Goal: Task Accomplishment & Management: Complete application form

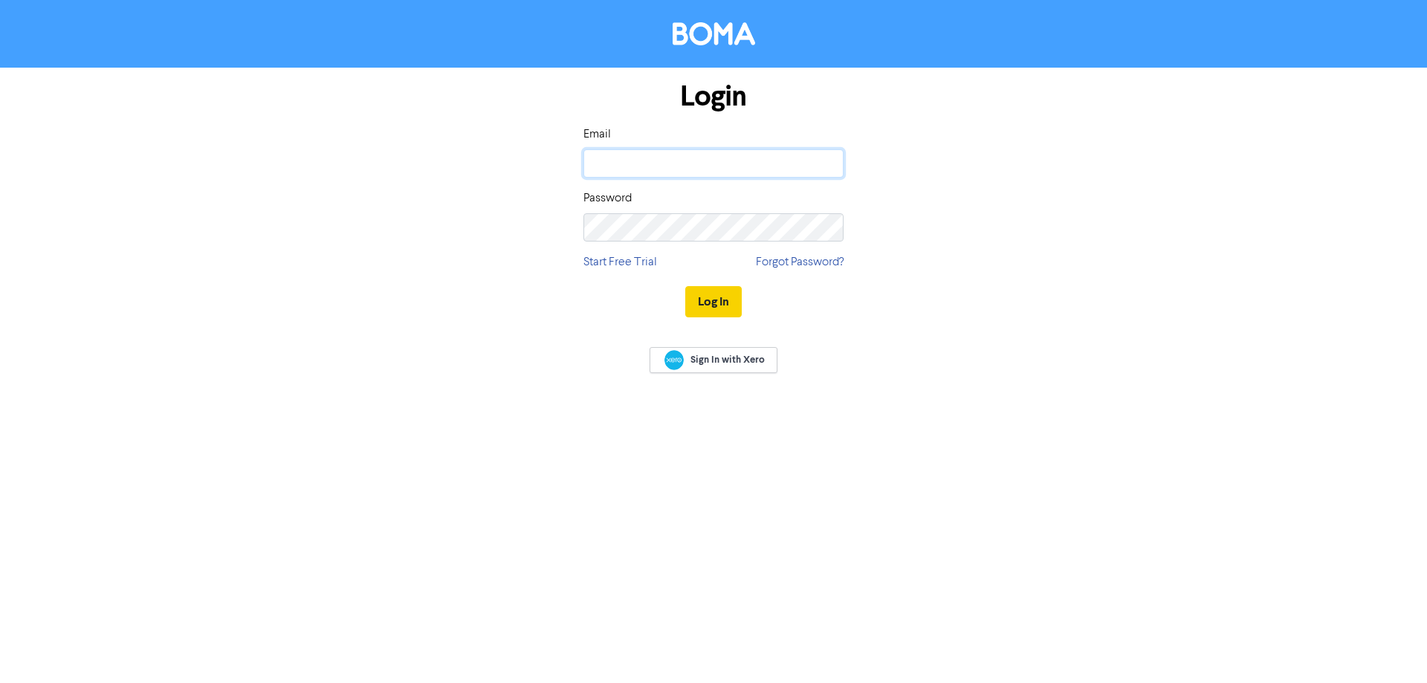
type input "[PERSON_NAME][EMAIL_ADDRESS][DOMAIN_NAME]"
click at [701, 300] on button "Log In" at bounding box center [713, 301] width 56 height 31
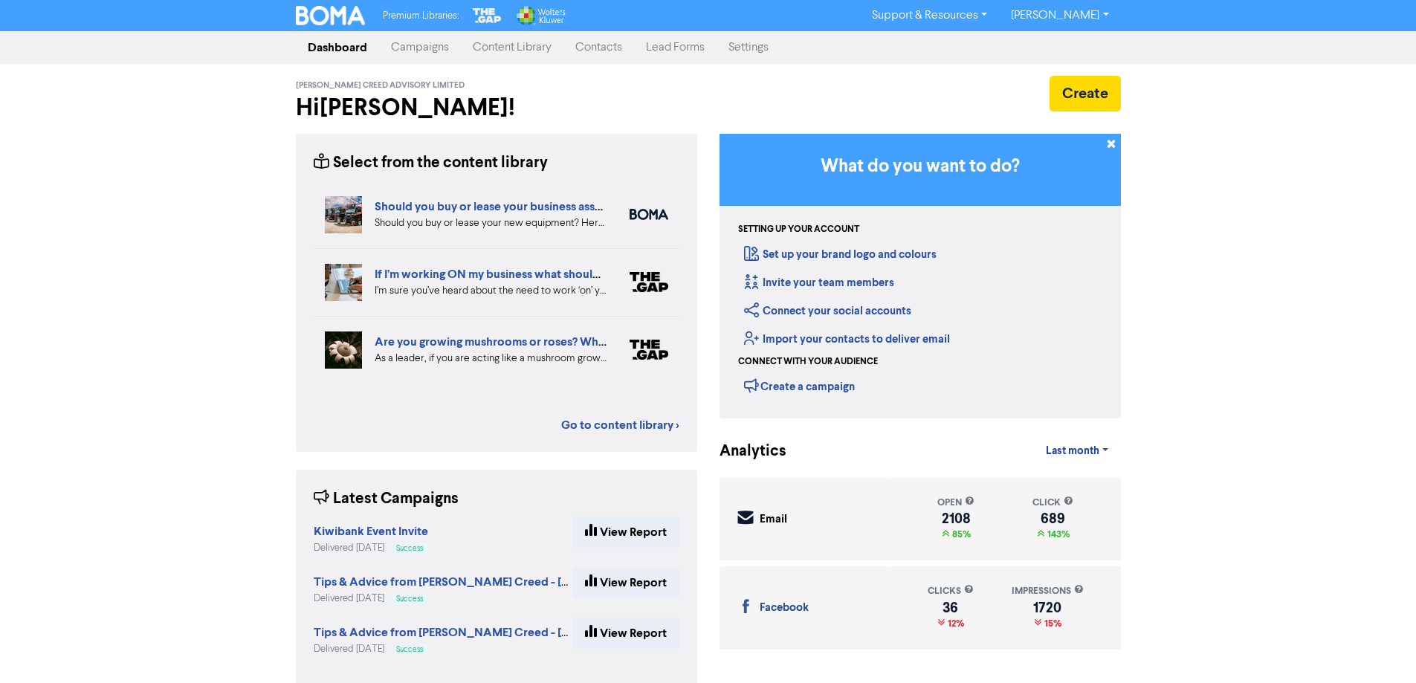
click at [607, 55] on link "Contacts" at bounding box center [599, 48] width 71 height 30
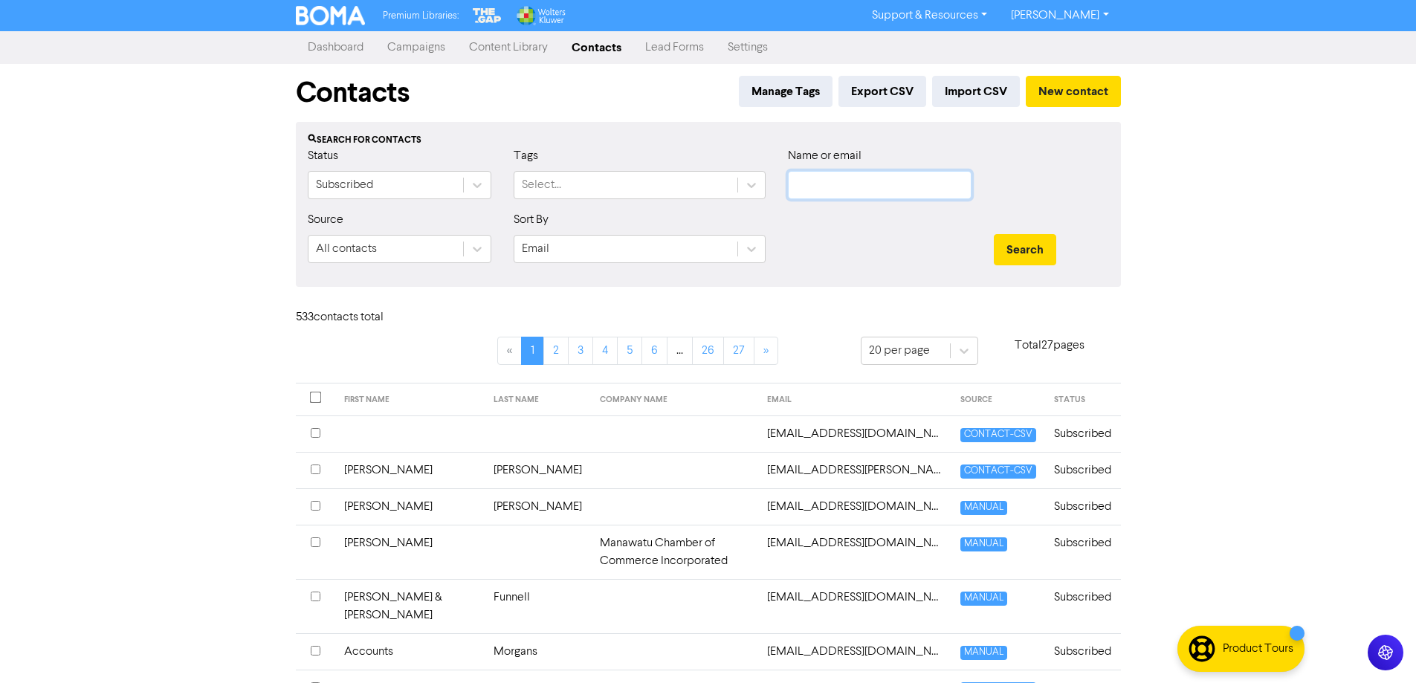
click at [795, 184] on input "text" at bounding box center [880, 185] width 184 height 28
paste input "[PERSON_NAME][EMAIL_ADDRESS][PERSON_NAME][DOMAIN_NAME]"
drag, startPoint x: 824, startPoint y: 187, endPoint x: 1101, endPoint y: 183, distance: 277.3
click at [1101, 183] on div "Status Subscribed Tags Select... Name or email [PERSON_NAME][EMAIL_ADDRESS][PER…" at bounding box center [709, 179] width 824 height 64
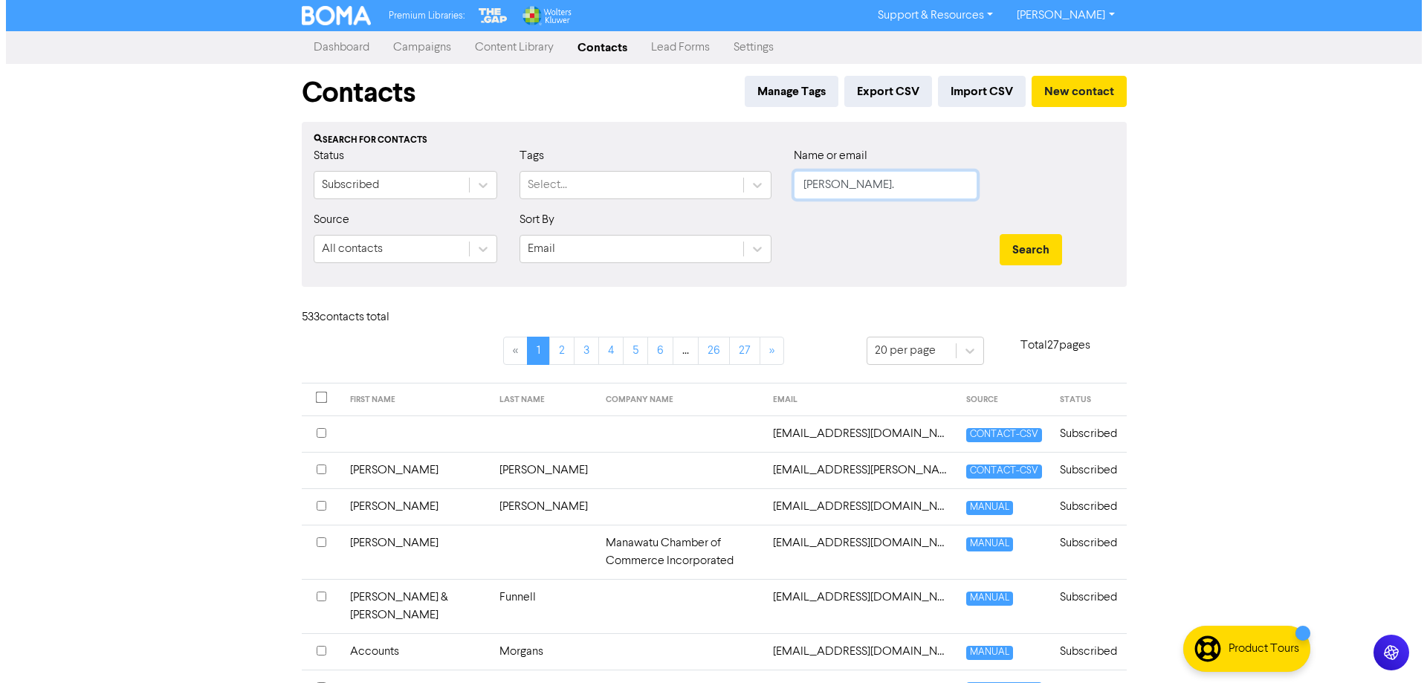
scroll to position [0, 0]
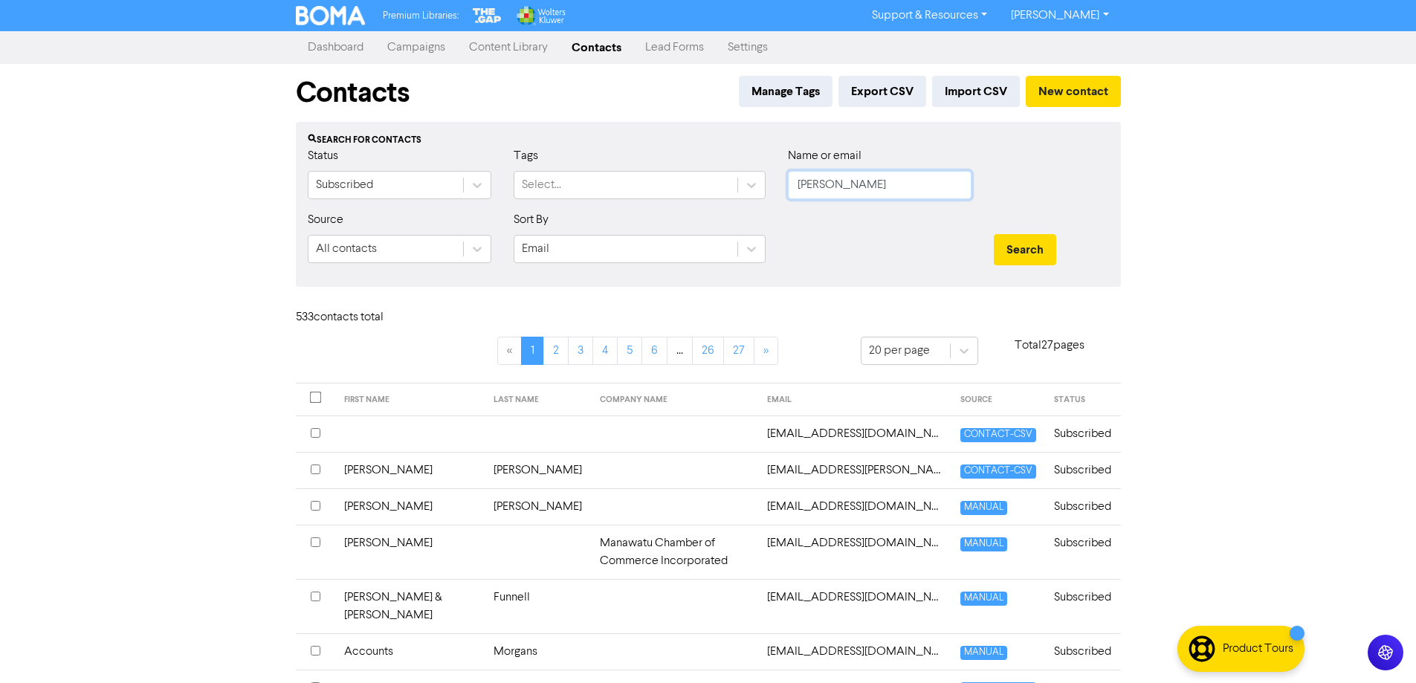
click at [994, 234] on button "Search" at bounding box center [1025, 249] width 62 height 31
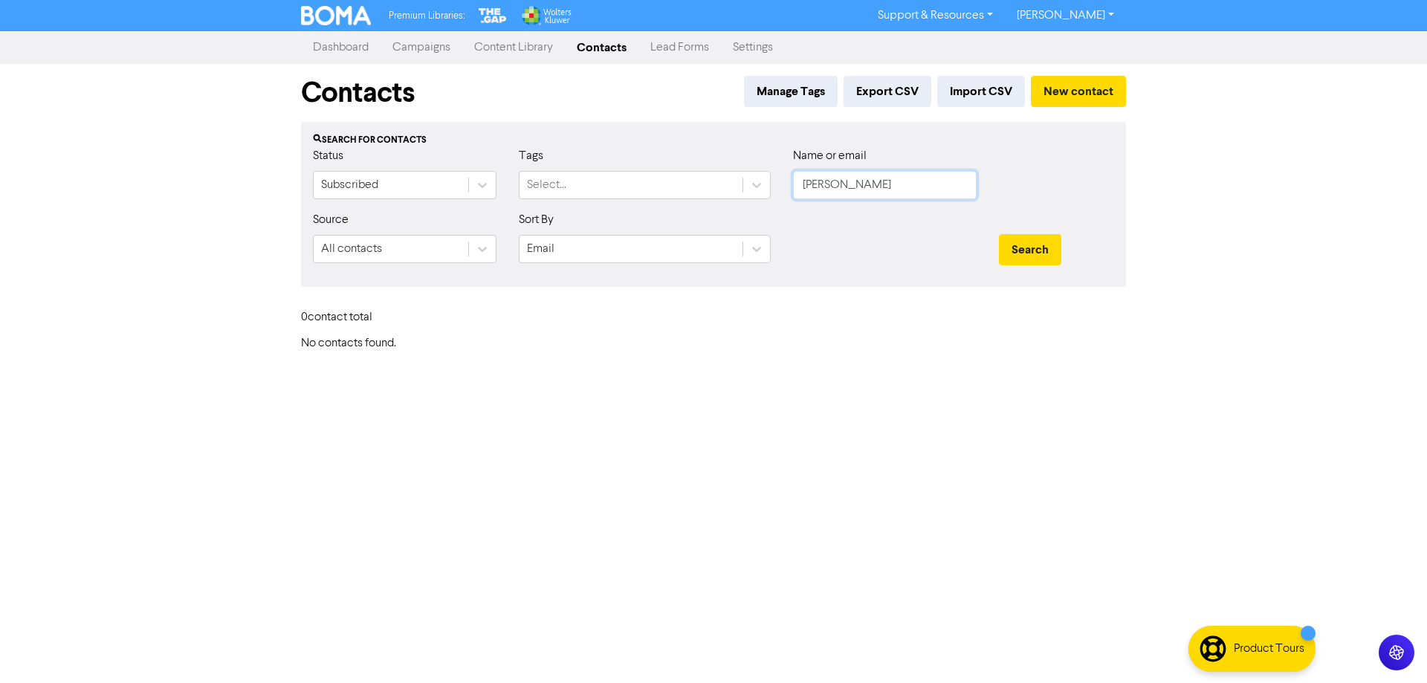
click at [808, 190] on input "[PERSON_NAME]" at bounding box center [885, 185] width 184 height 28
type input "[PERSON_NAME]"
click at [999, 234] on button "Search" at bounding box center [1030, 249] width 62 height 31
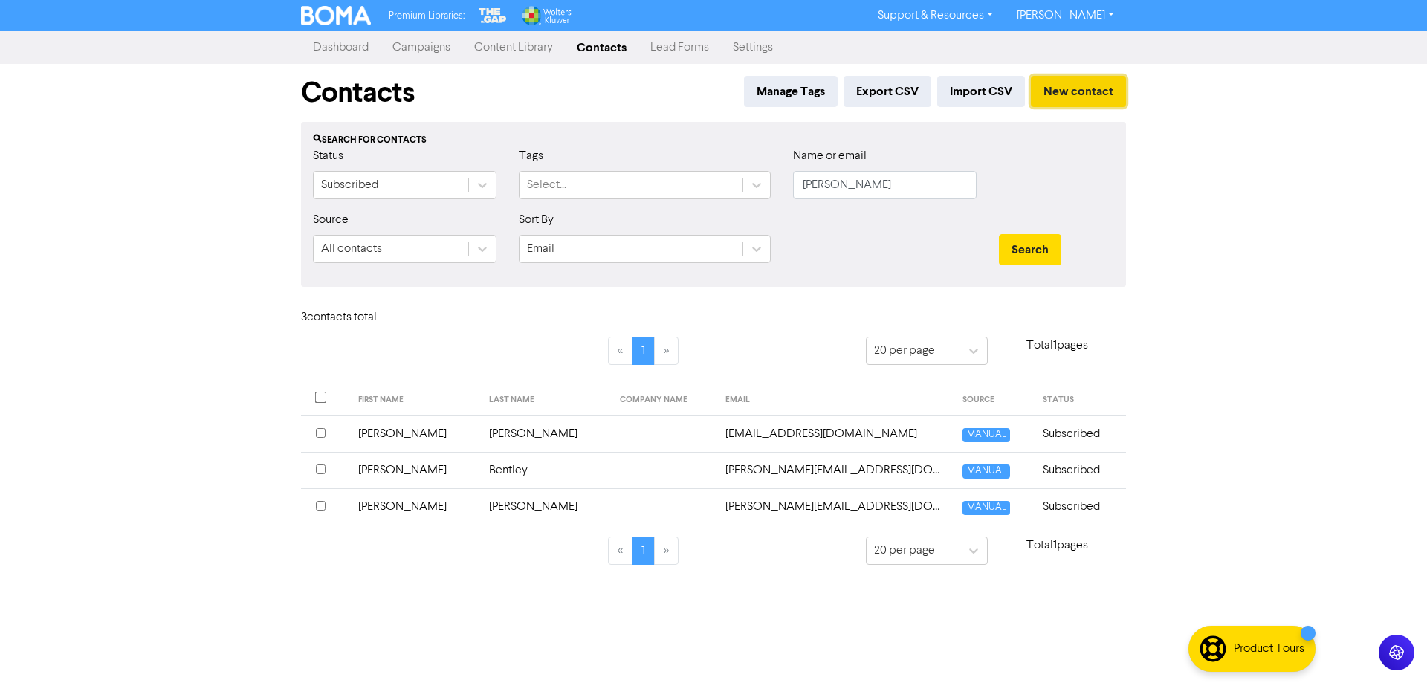
click at [1093, 101] on button "New contact" at bounding box center [1078, 91] width 95 height 31
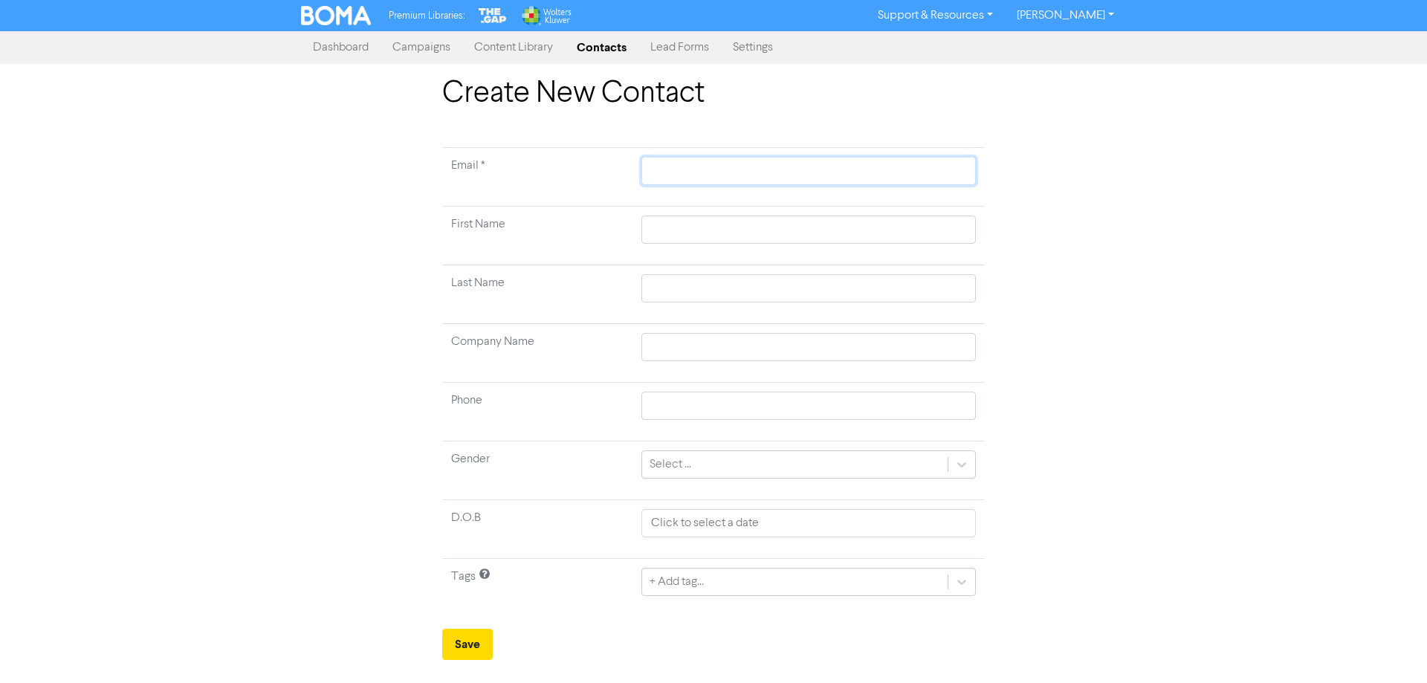
click at [696, 172] on input "text" at bounding box center [809, 171] width 335 height 28
paste input "[US_STATE][EMAIL_ADDRESS][DOMAIN_NAME]"
type input "[US_STATE][EMAIL_ADDRESS][DOMAIN_NAME]"
click at [673, 239] on input "text" at bounding box center [809, 230] width 335 height 28
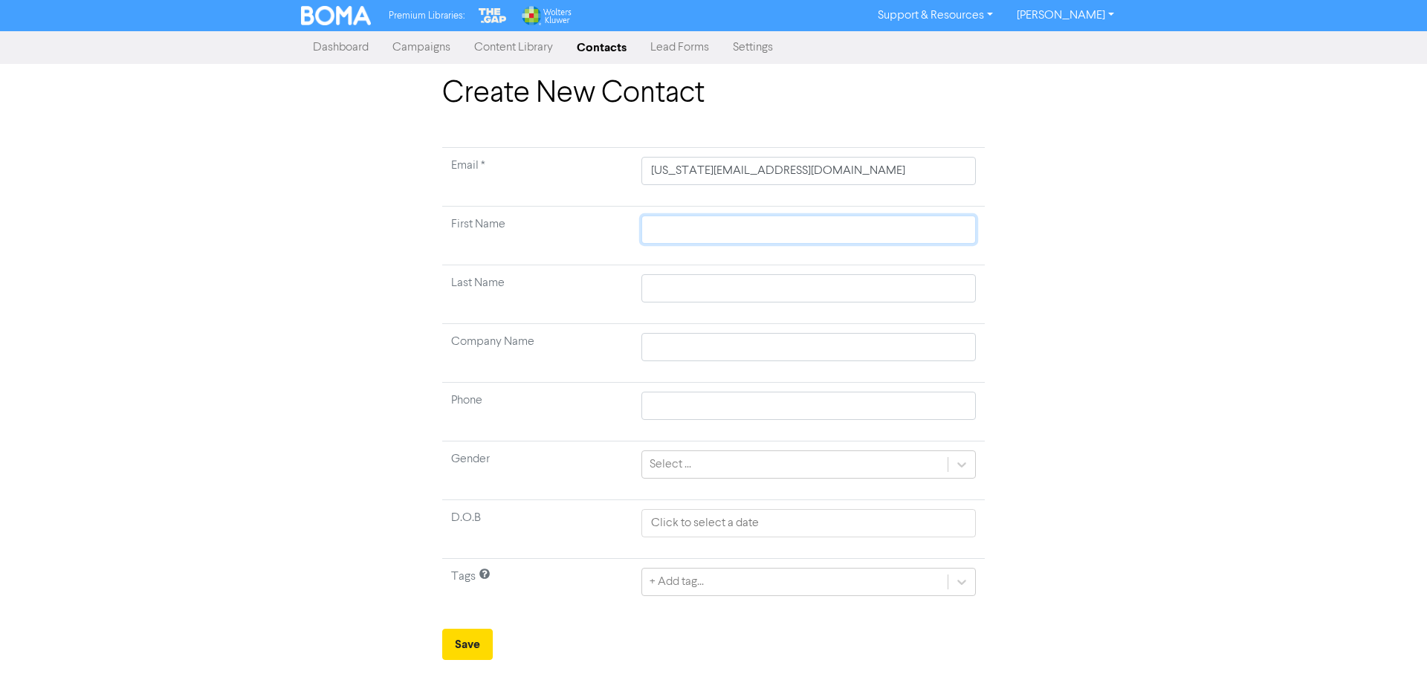
type input "G"
type input "Ge"
type input "Geo"
type input "Geor"
type input "[PERSON_NAME]"
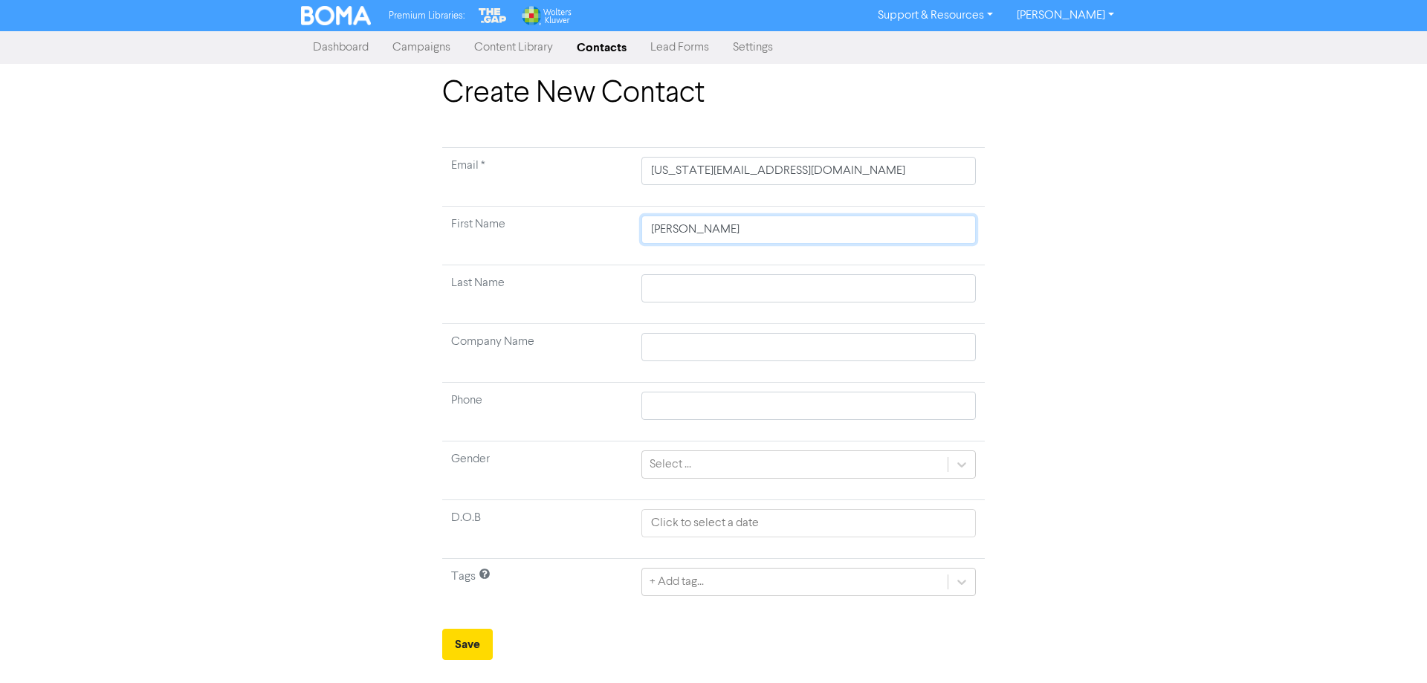
type input "[PERSON_NAME]"
click at [740, 247] on td "[PERSON_NAME]" at bounding box center [809, 236] width 352 height 59
click at [743, 234] on input "[PERSON_NAME]" at bounding box center [809, 230] width 335 height 28
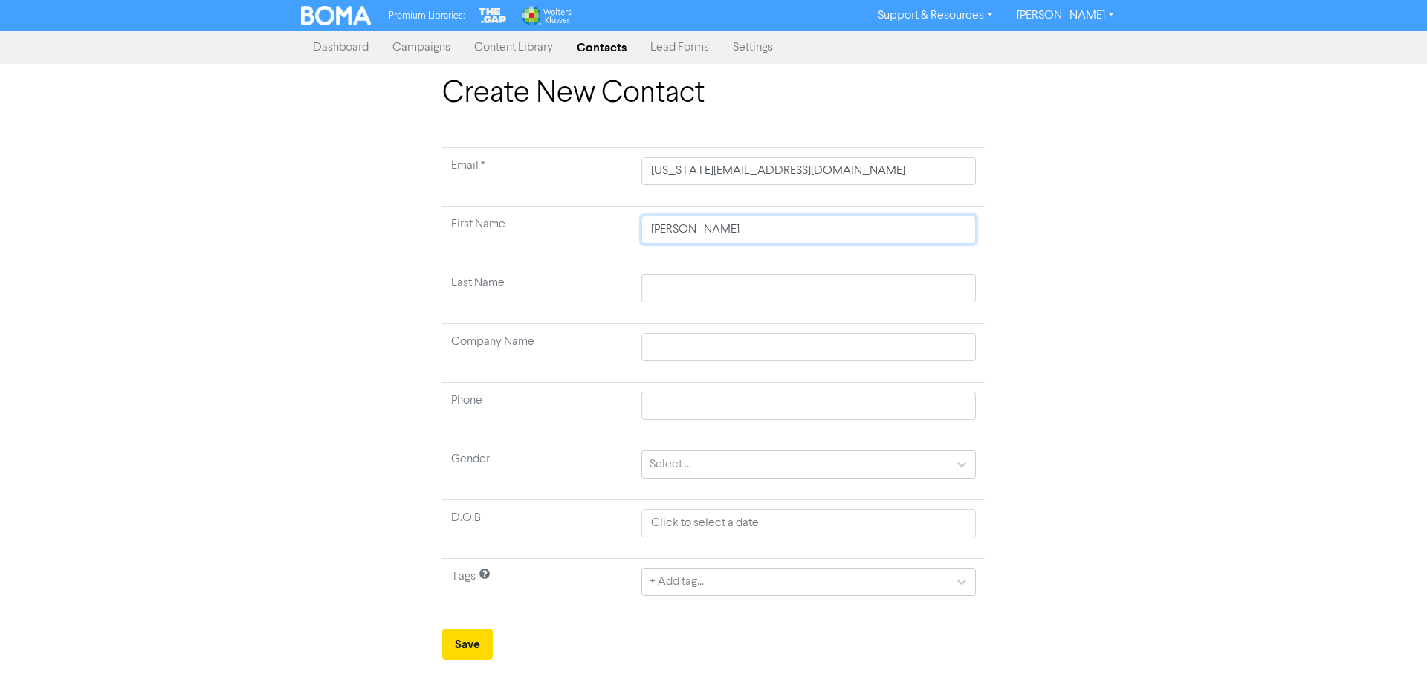
type input "[PERSON_NAME]"
type input "[US_STATE]"
type input "T"
type input "Th"
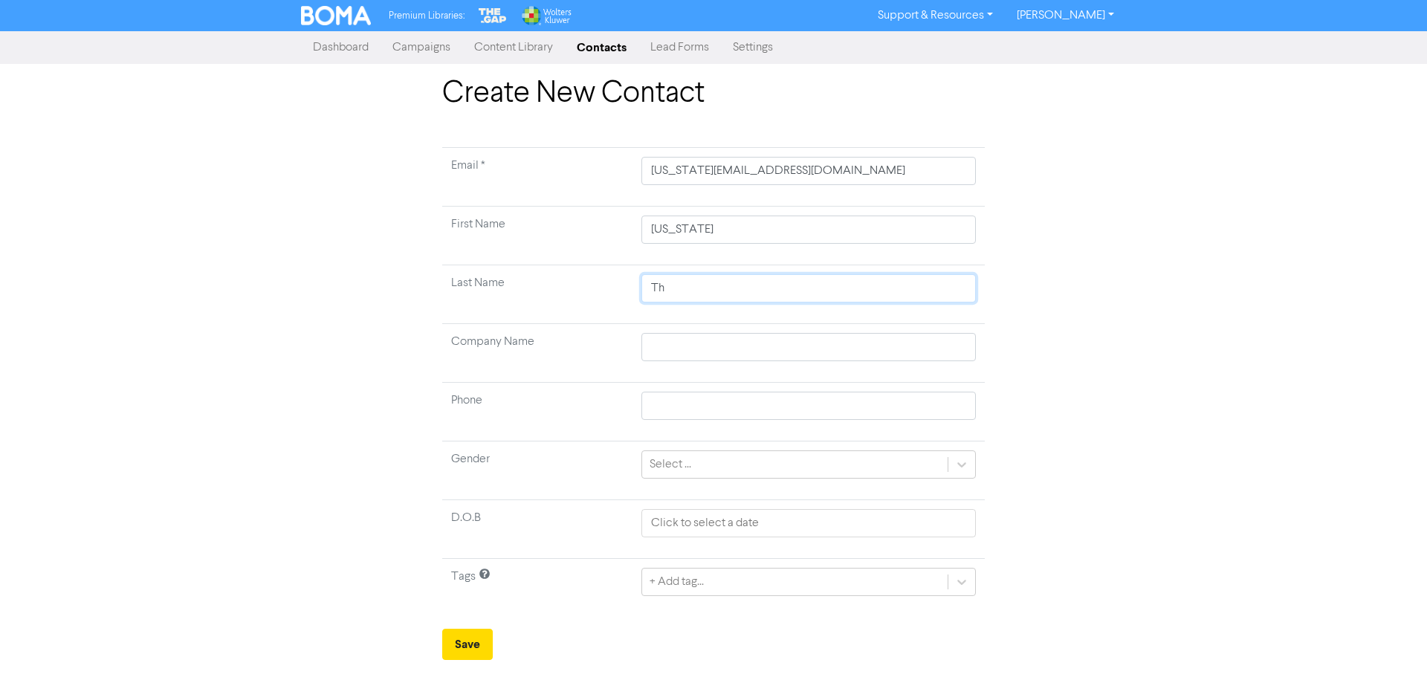
type input "Tho"
type input "[PERSON_NAME]"
type input "Thomp"
type input "Thomps"
type input "Thompso"
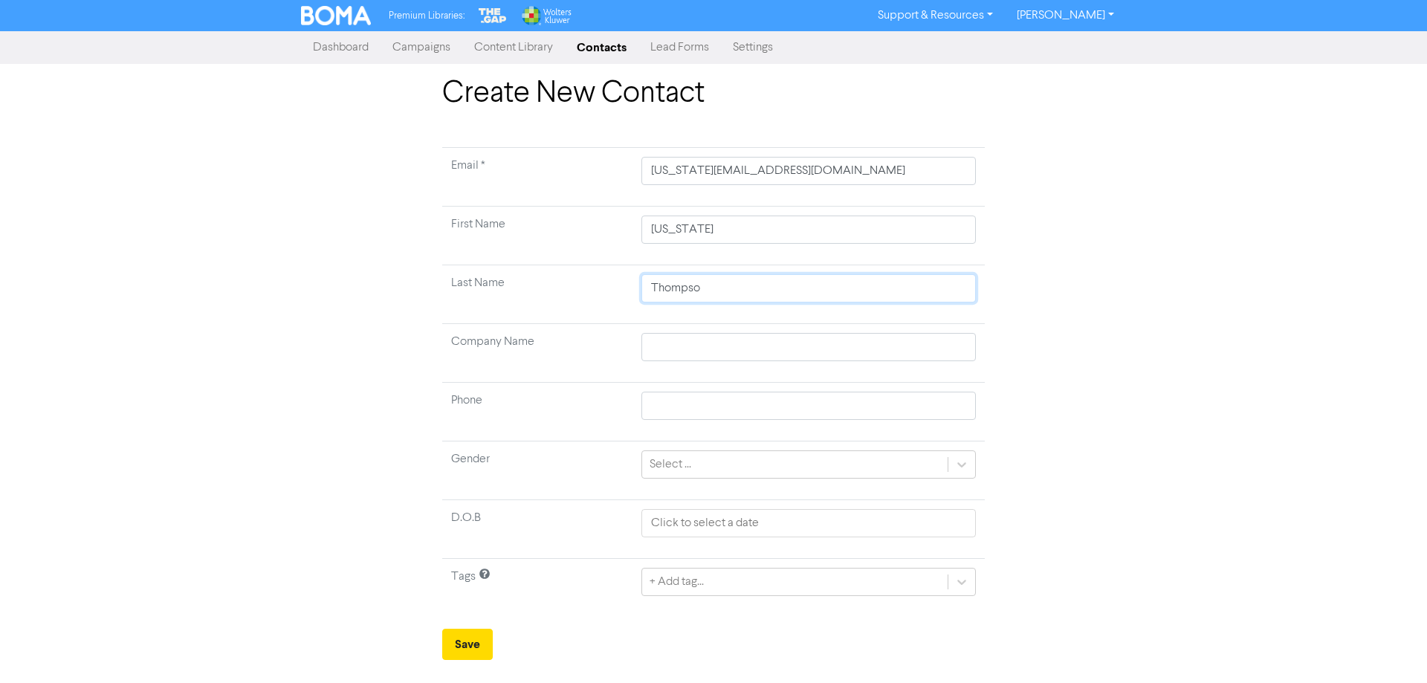
type input "[PERSON_NAME]"
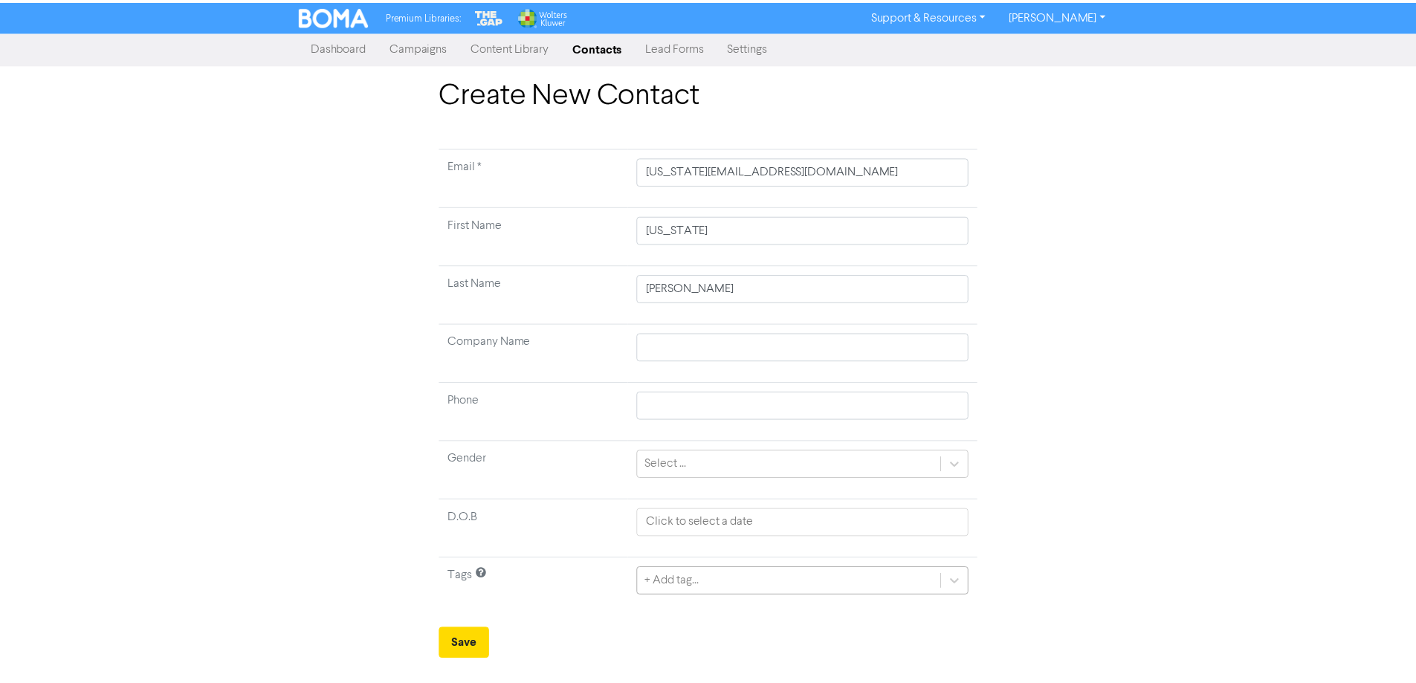
scroll to position [142, 0]
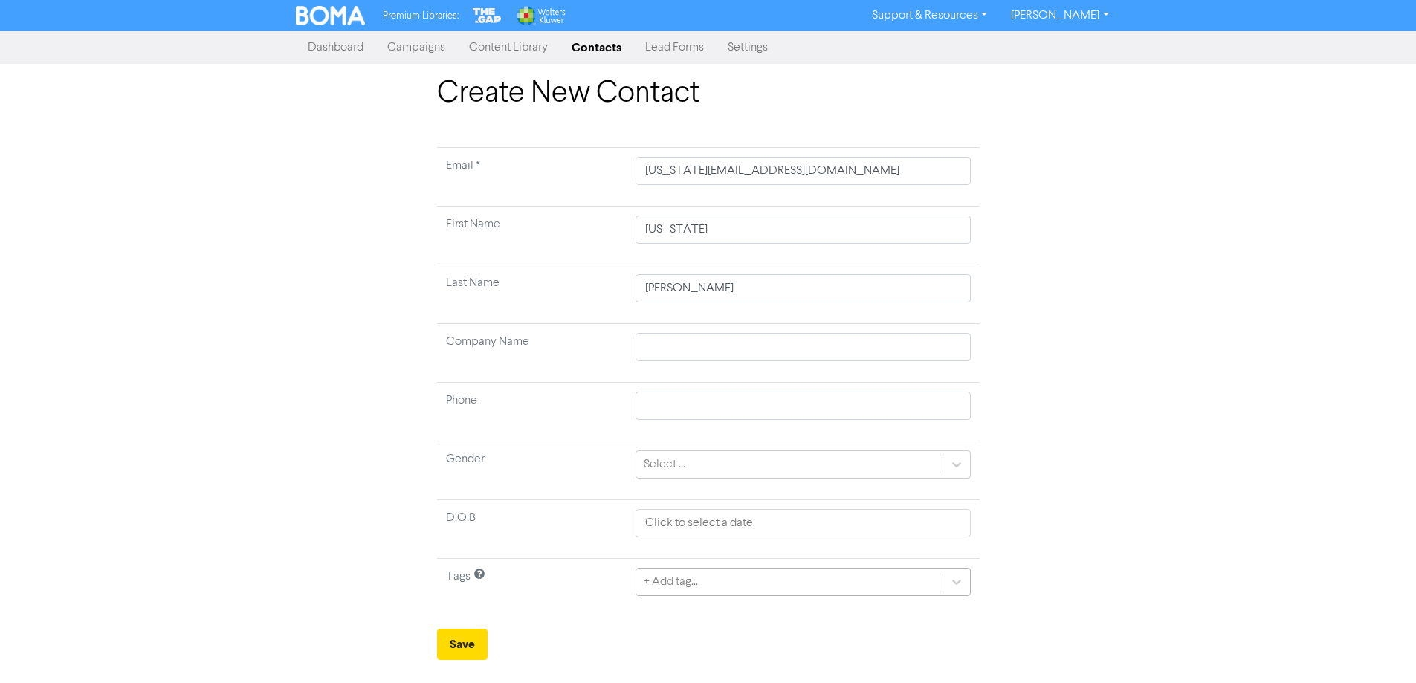
click at [716, 584] on div "+ Add tag..." at bounding box center [803, 582] width 335 height 28
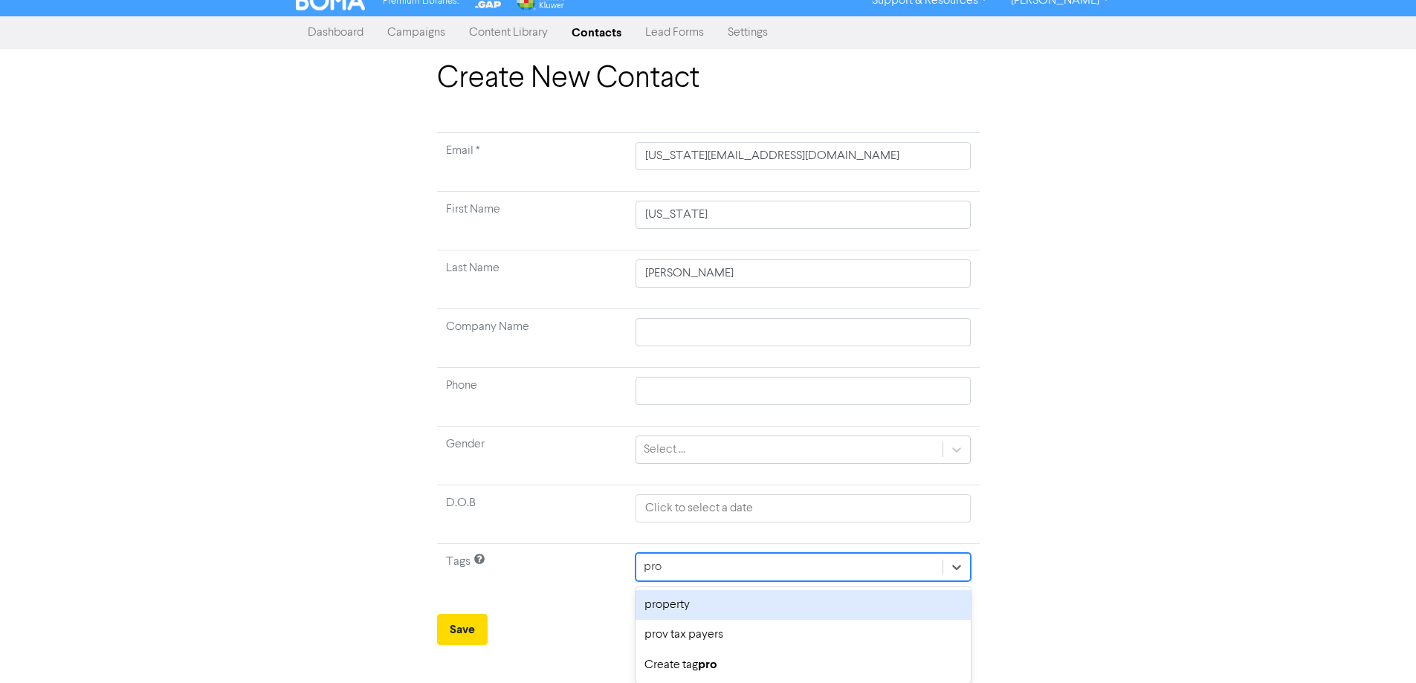
scroll to position [15, 0]
type input "prop"
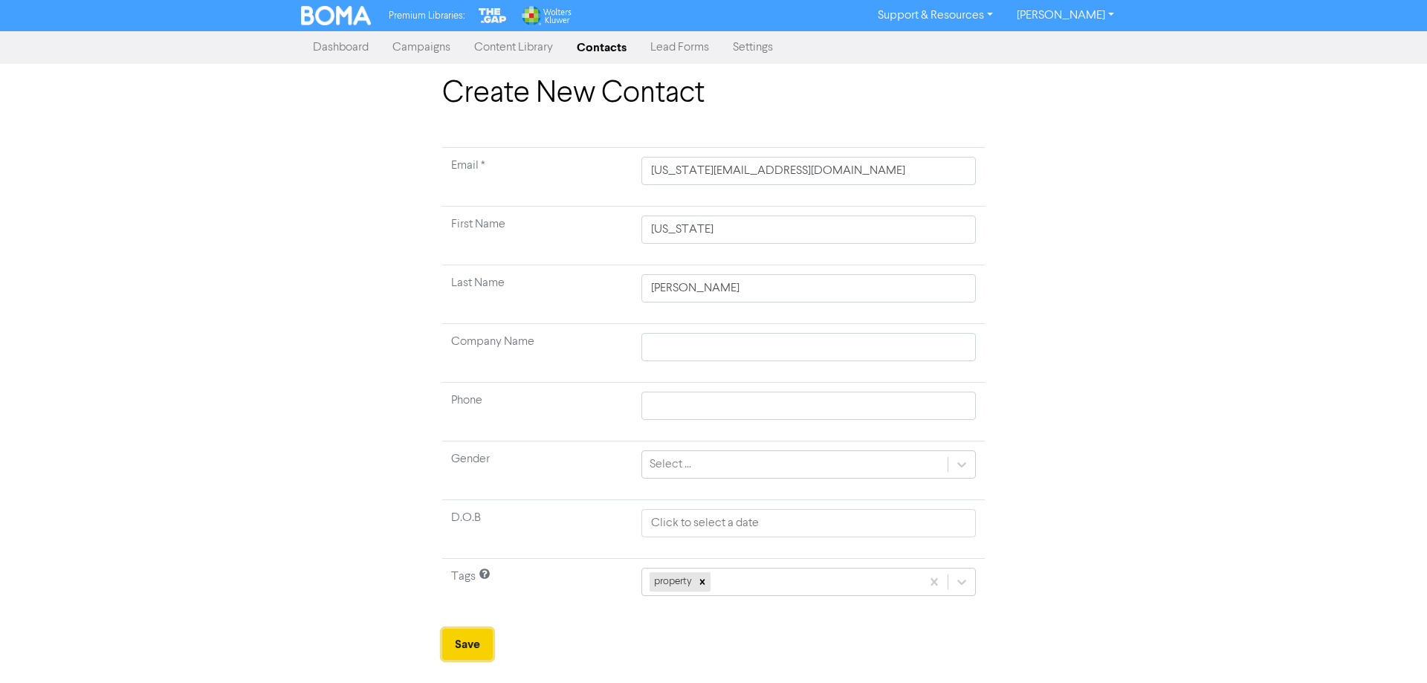
click at [478, 648] on button "Save" at bounding box center [467, 644] width 51 height 31
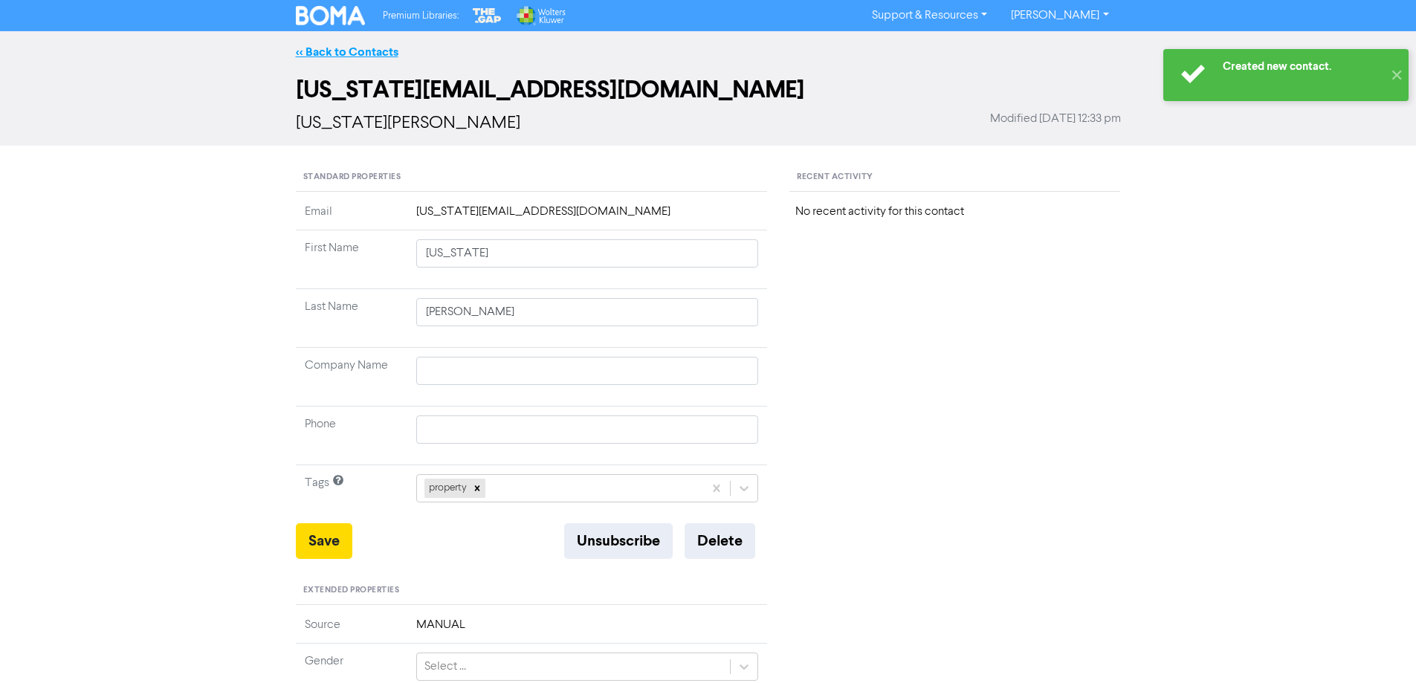
click at [340, 51] on link "<< Back to Contacts" at bounding box center [347, 52] width 103 height 15
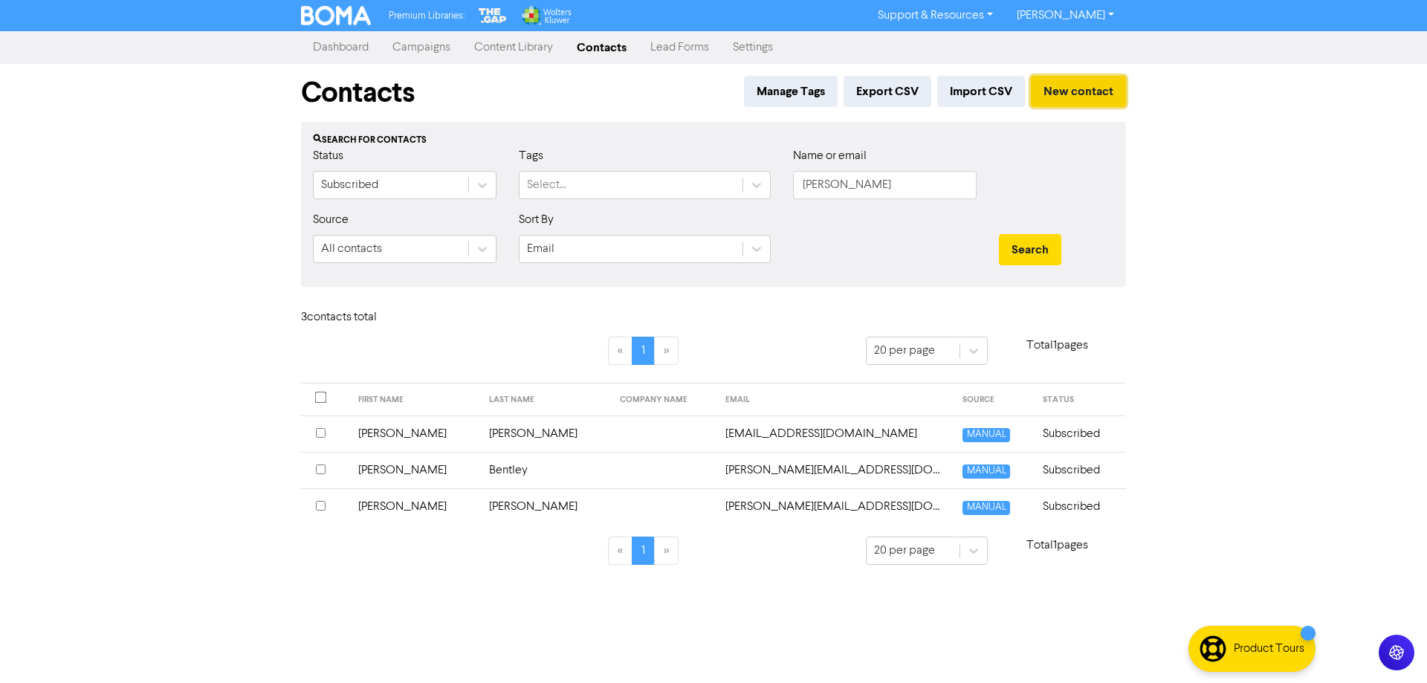
click at [1080, 95] on button "New contact" at bounding box center [1078, 91] width 95 height 31
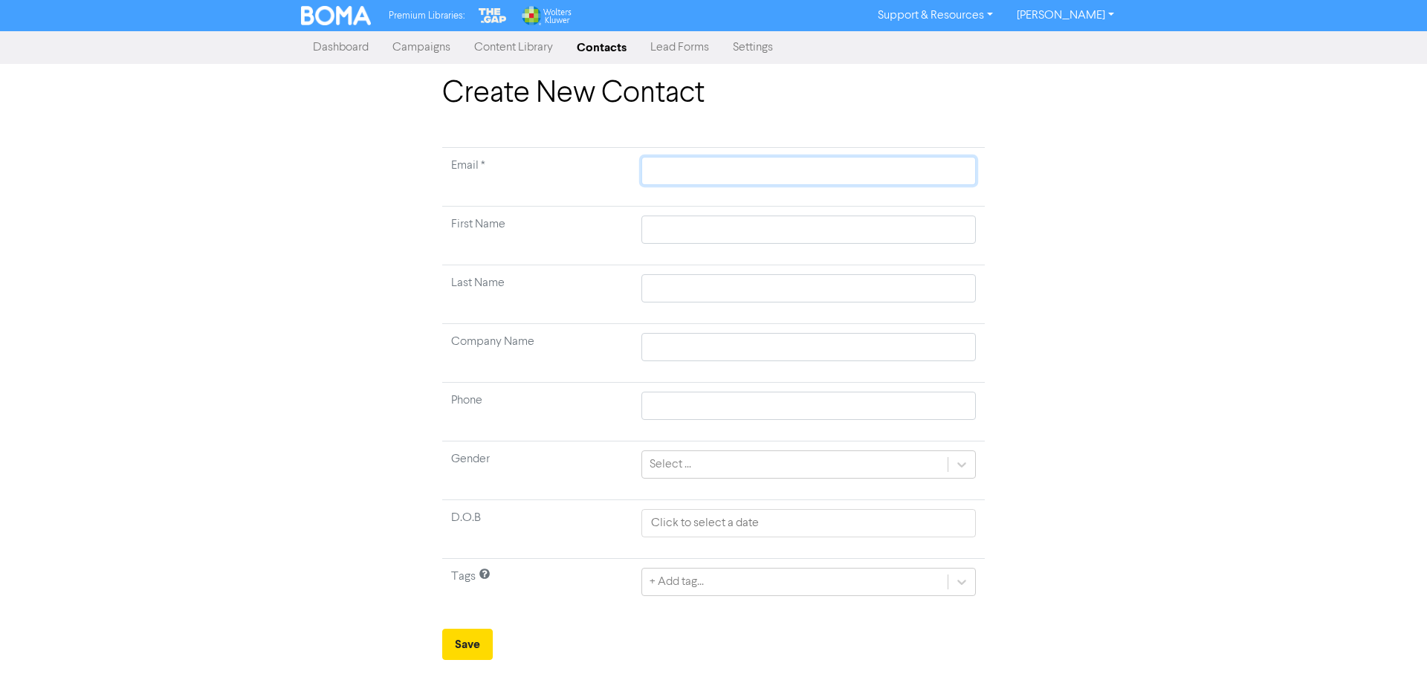
click at [668, 165] on input "text" at bounding box center [809, 171] width 335 height 28
paste input "[PERSON_NAME][EMAIL_ADDRESS][PERSON_NAME][DOMAIN_NAME]"
type input "[PERSON_NAME][EMAIL_ADDRESS][PERSON_NAME][DOMAIN_NAME]"
click at [665, 231] on input "text" at bounding box center [809, 230] width 335 height 28
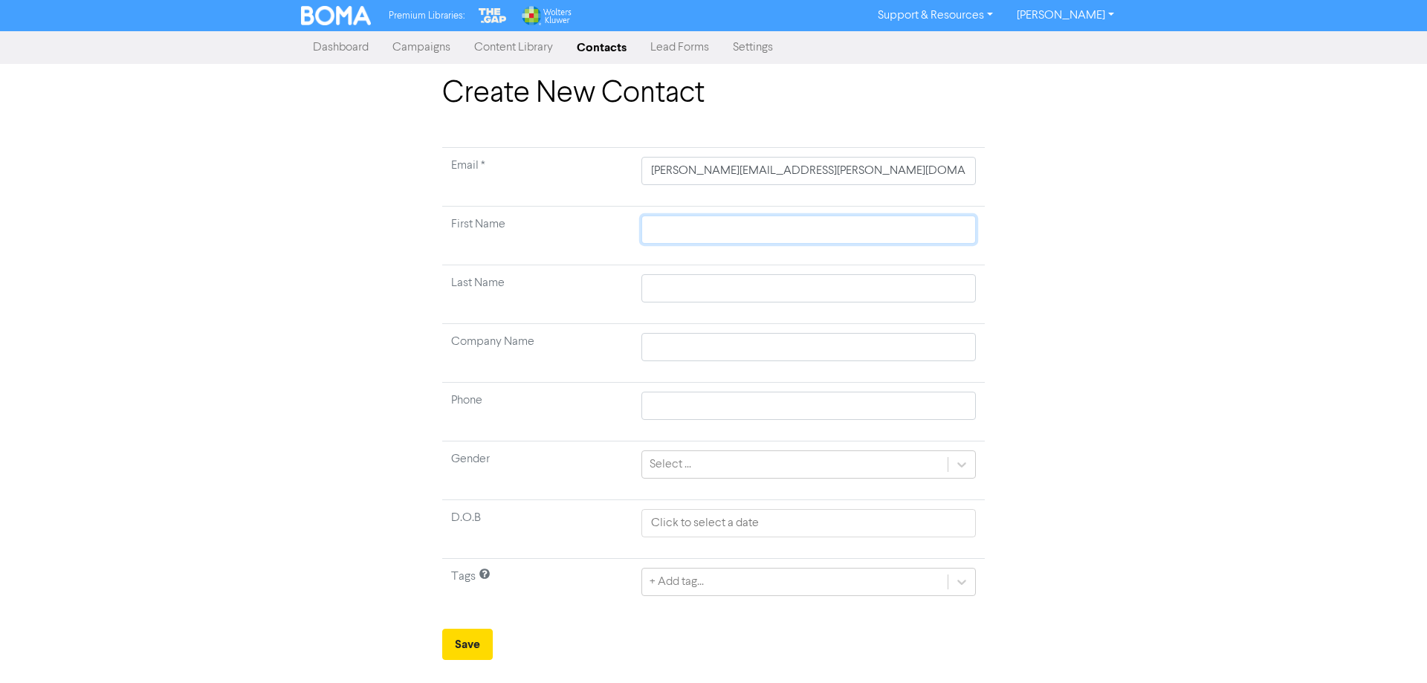
type input "R"
type input "Ry"
type input "Rya"
type input "[PERSON_NAME]"
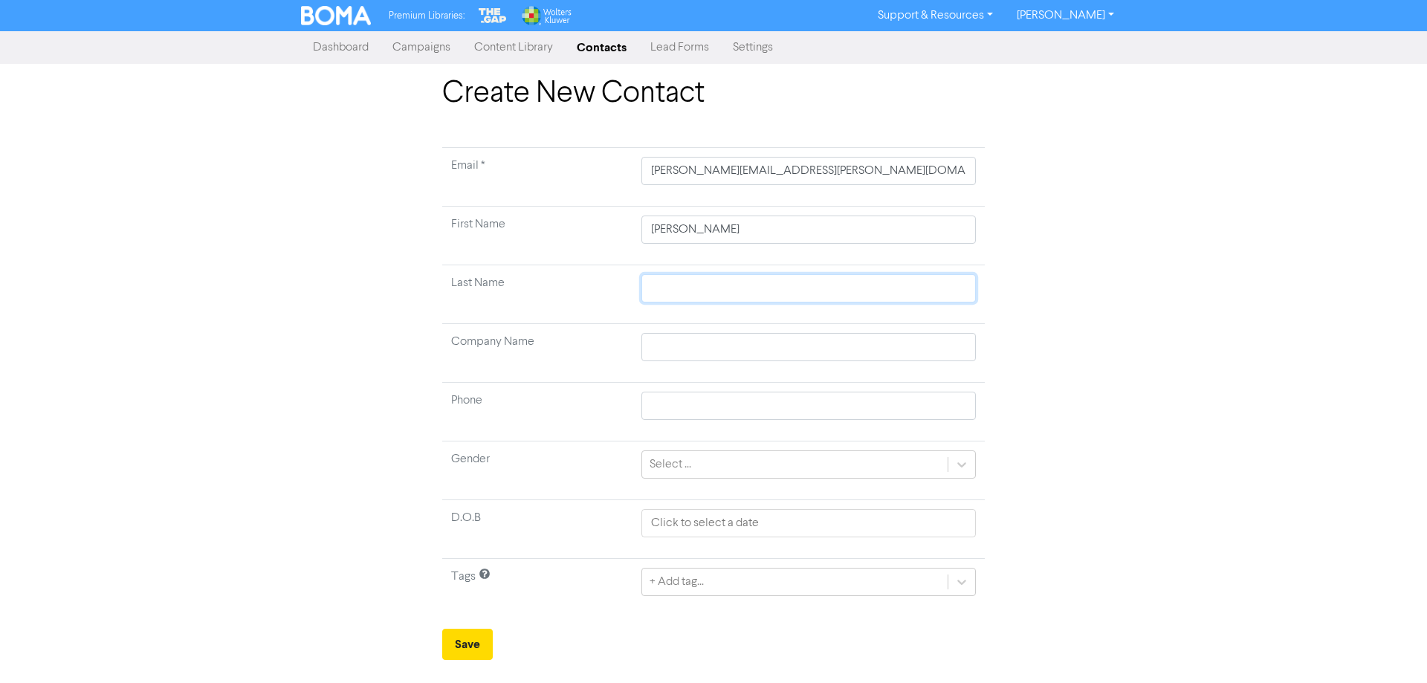
type input "T"
type input "Th"
type input "Tho"
type input "[PERSON_NAME]"
type input "Thomp"
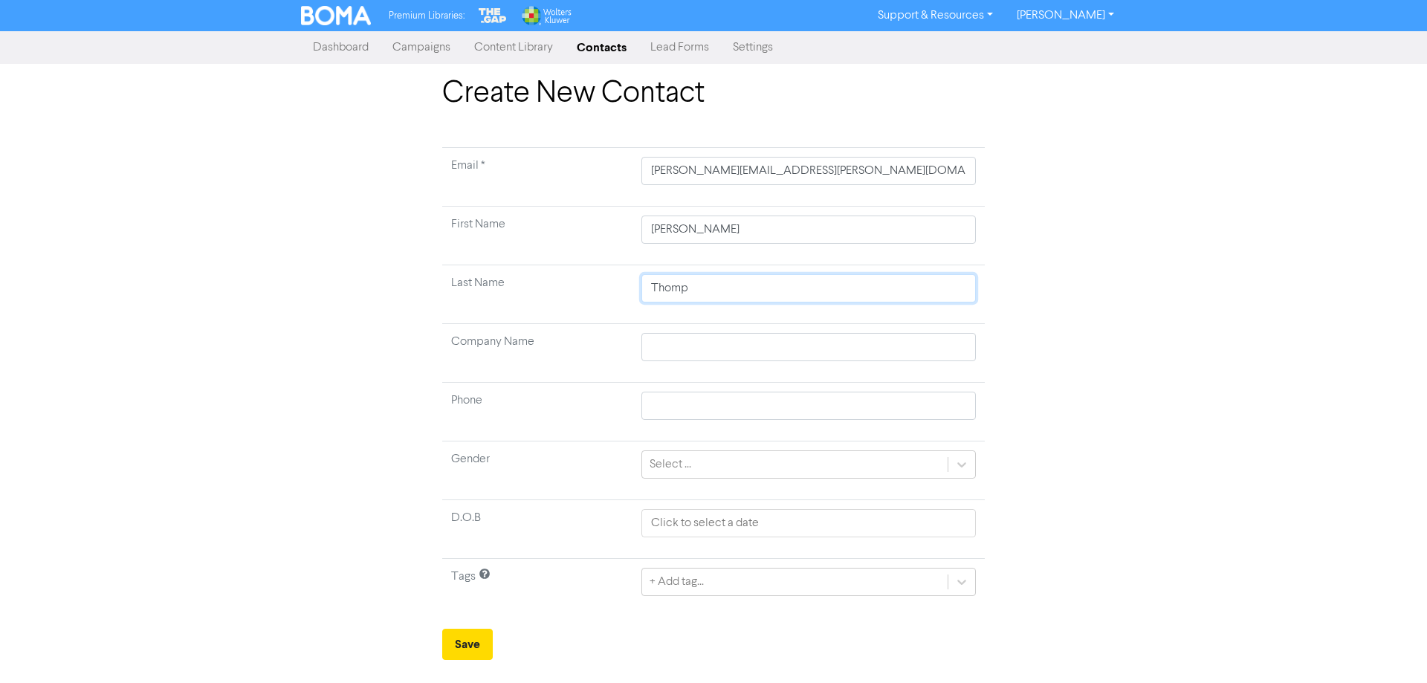
type input "Thomps"
type input "Thompso"
type input "[PERSON_NAME]"
click at [703, 586] on div "+ Add tag..." at bounding box center [809, 582] width 335 height 28
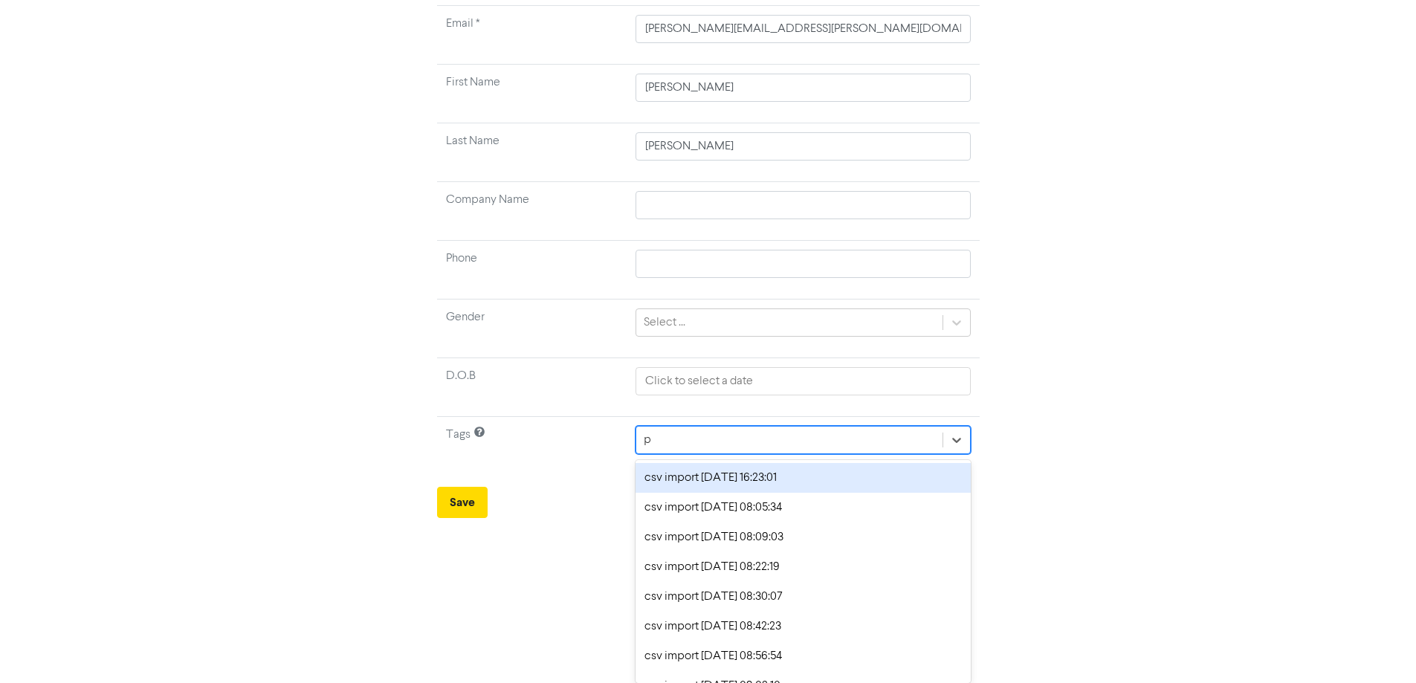
scroll to position [15, 0]
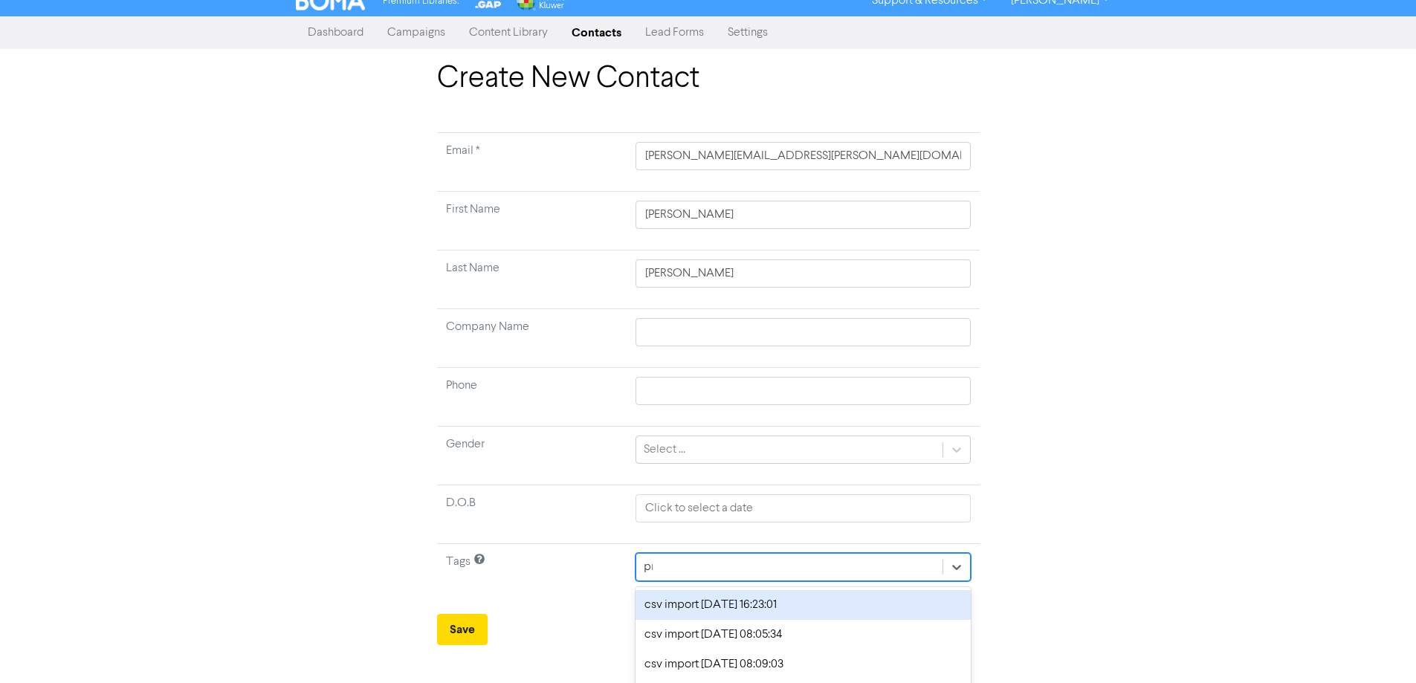
type input "prop"
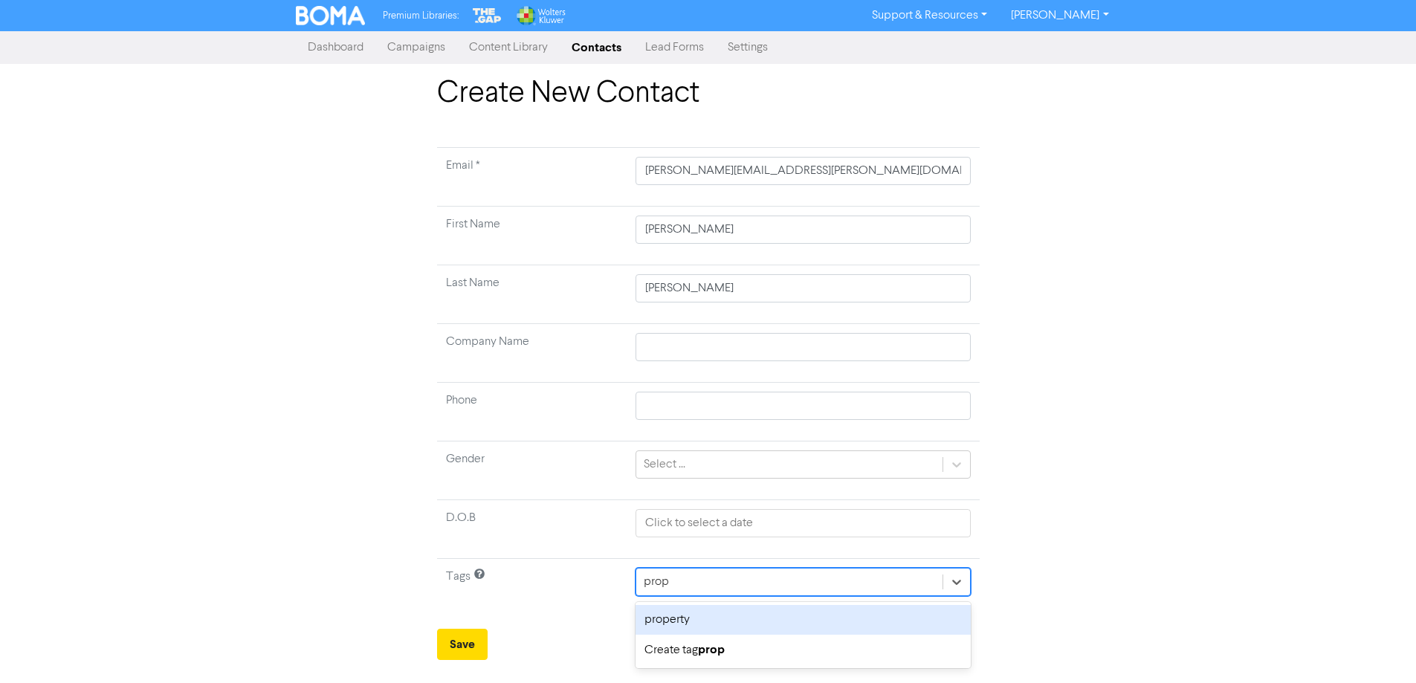
scroll to position [0, 0]
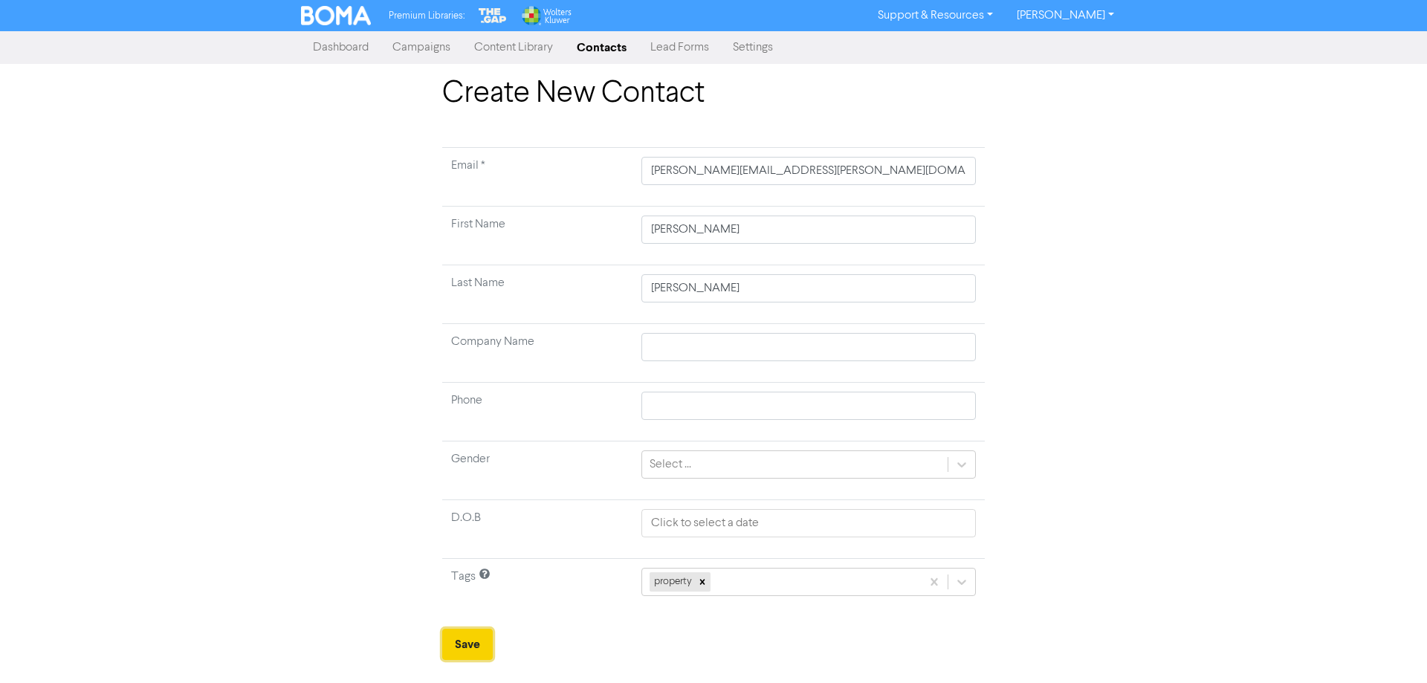
click at [481, 642] on button "Save" at bounding box center [467, 644] width 51 height 31
